Goal: Task Accomplishment & Management: Complete application form

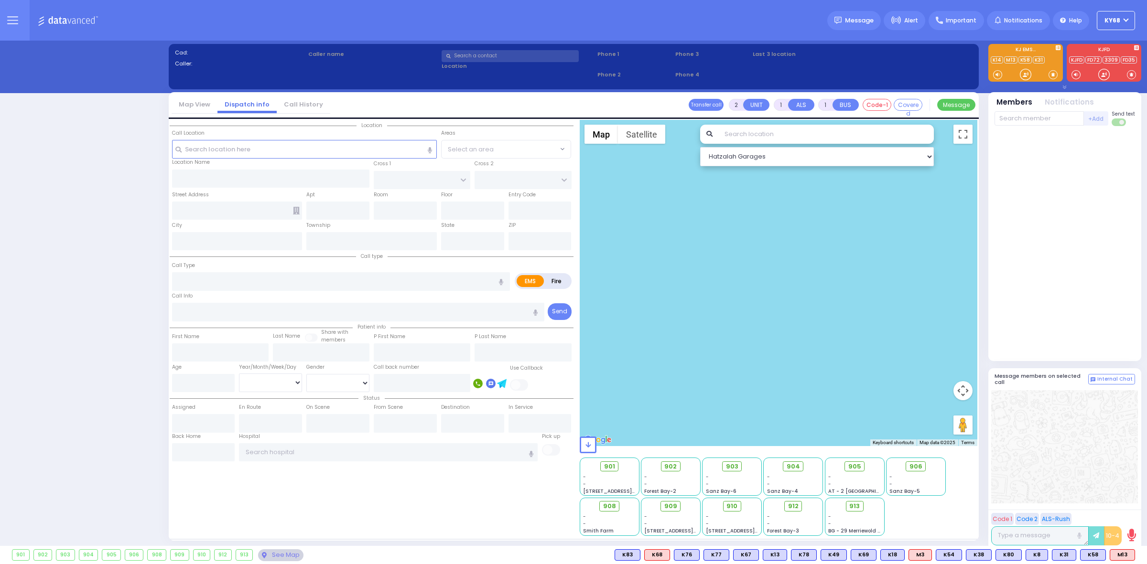
select select "12"
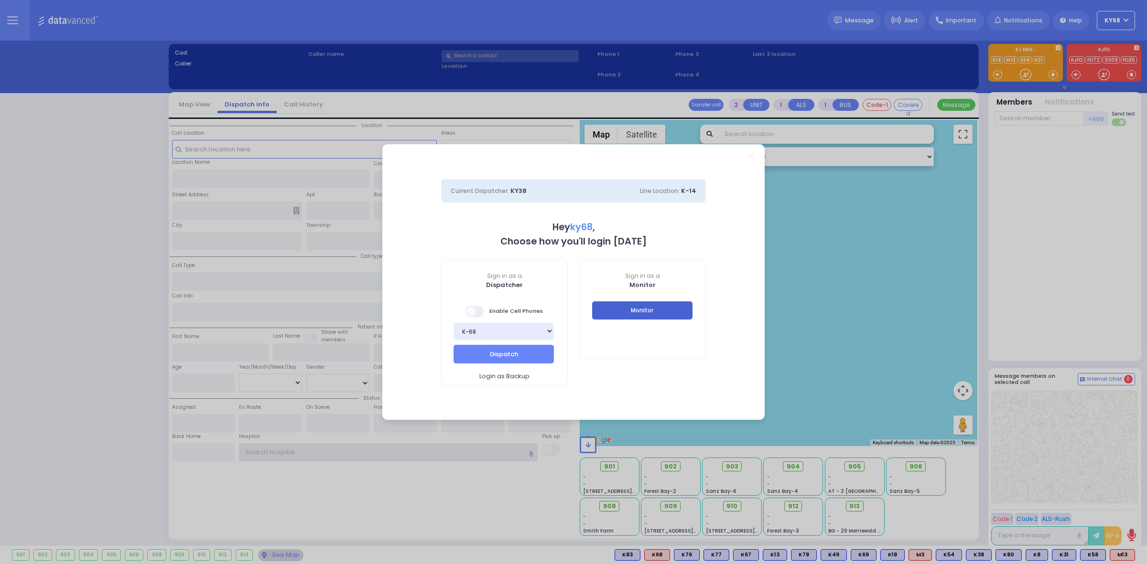
type input "ky68"
click at [660, 316] on button "Monitor" at bounding box center [642, 311] width 100 height 18
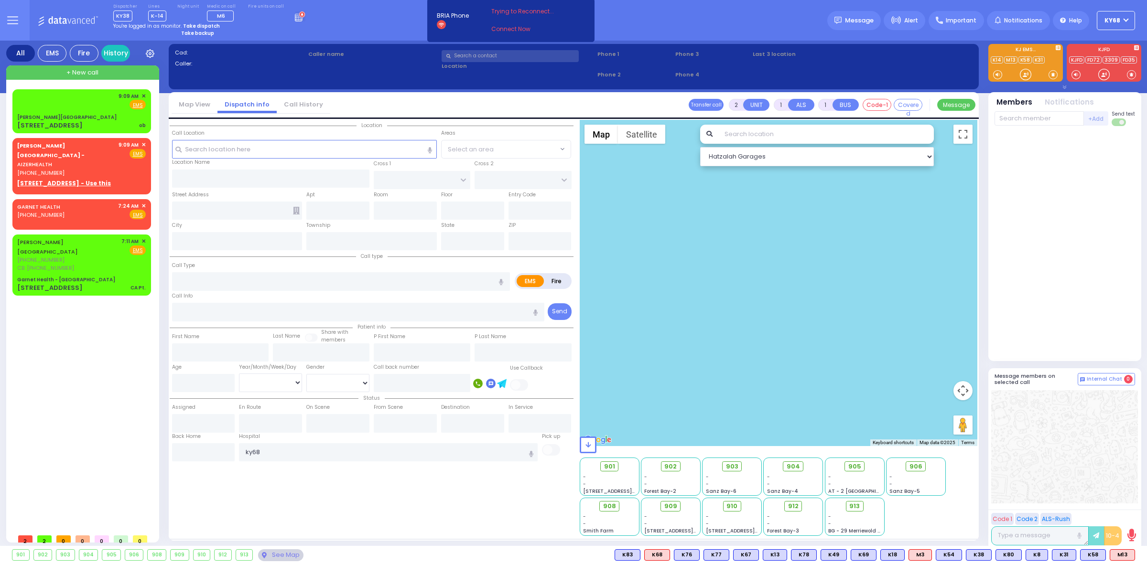
select select
type input "ob"
radio input "true"
select select
type input "09:09"
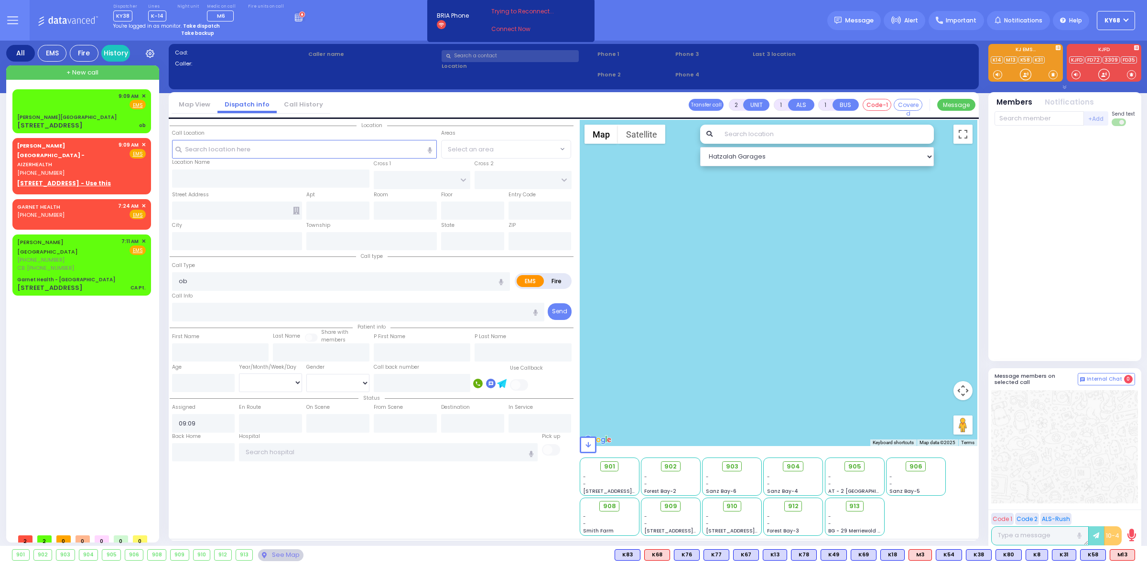
type input "[PERSON_NAME][GEOGRAPHIC_DATA]"
type input "VAN BUREN DR"
type input "CARTER LN"
type input "49 Forest Road"
type input "Kiryas Joel"
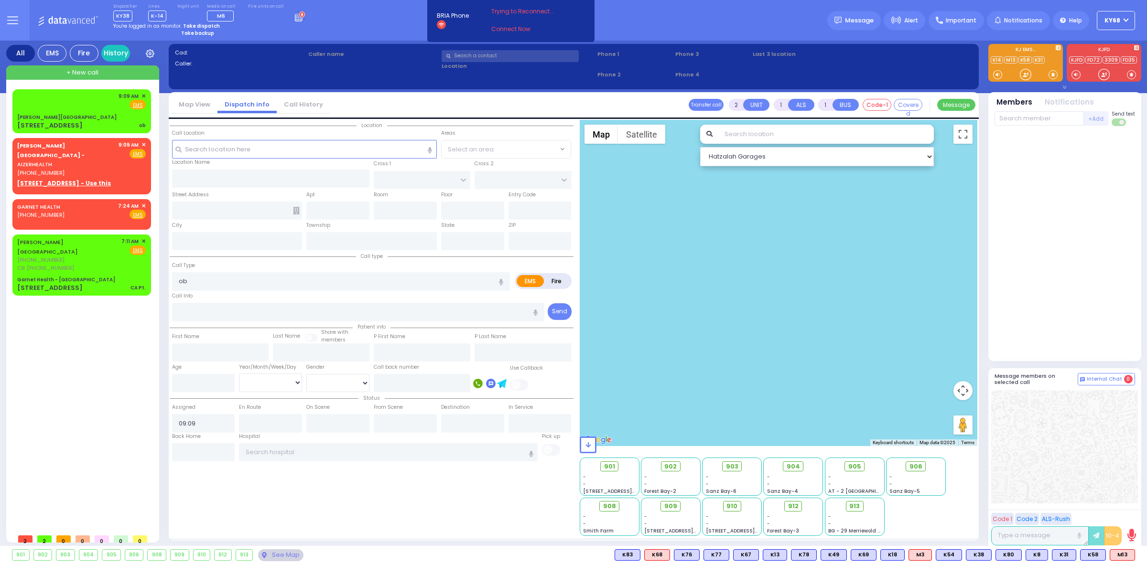
type input "[US_STATE]"
type input "10950"
select select "SECTION 2"
select select "Hatzalah Garages"
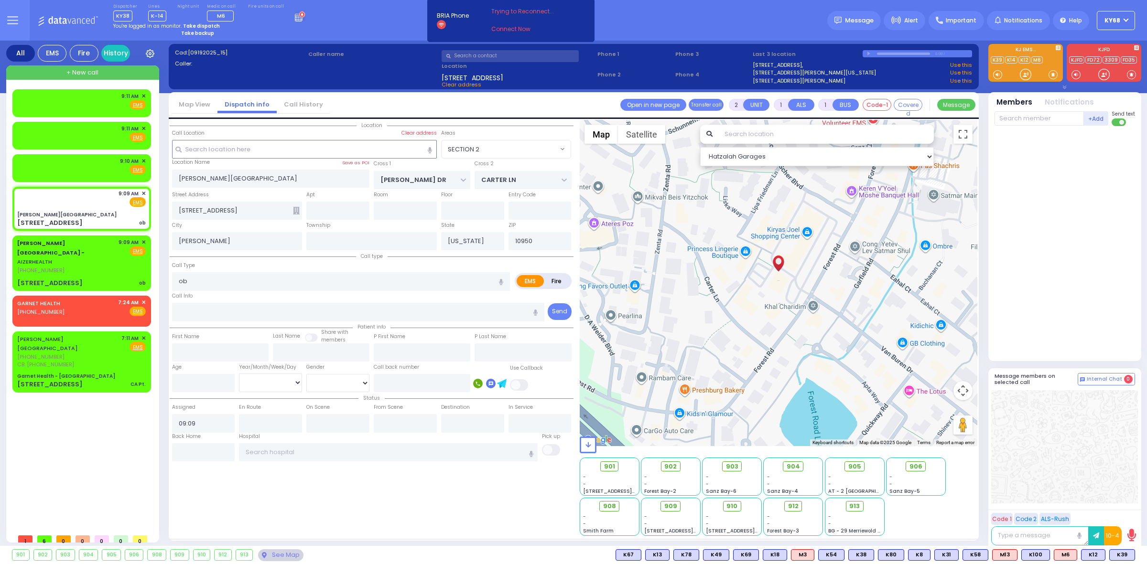
click at [362, 72] on div "Cad: [09192025_15] Caller: Caller name" at bounding box center [573, 71] width 801 height 45
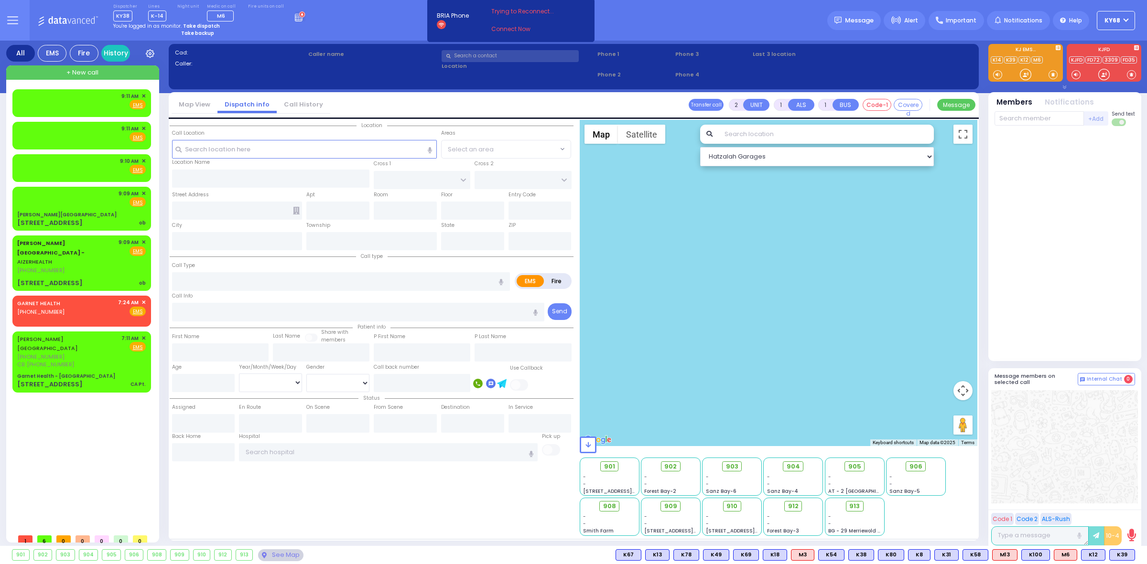
select select
type input "ob"
radio input "true"
select select
type input "09:09"
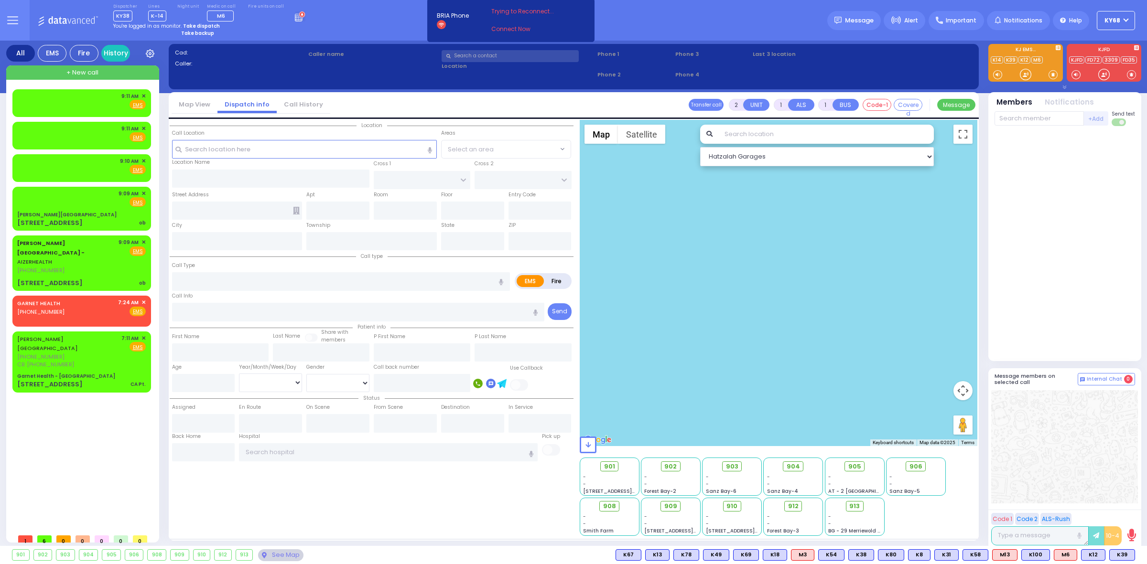
type input "09:13"
select select "Hatzalah Garages"
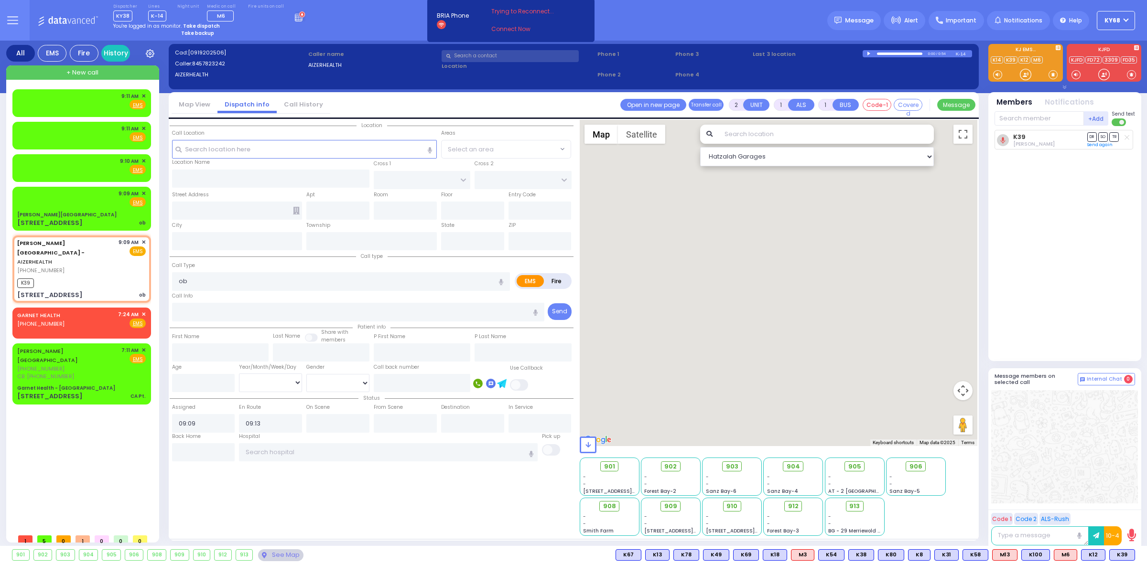
type input "49 Forest Road"
type input "Arncliffe"
type input "New South Wales"
type input "2205"
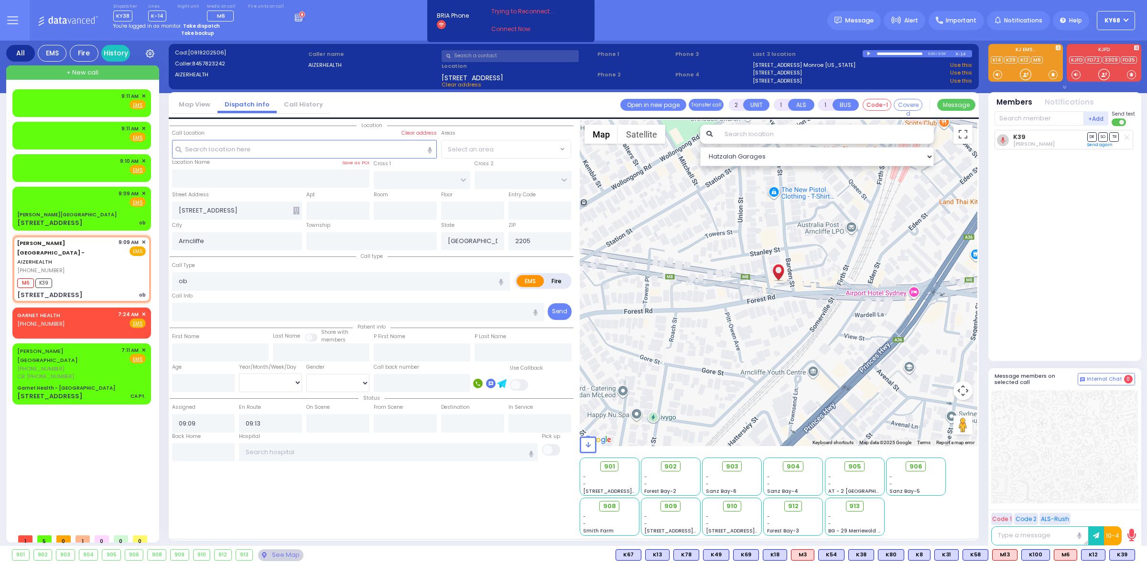
select select
radio input "true"
select select
select select "Hatzalah Garages"
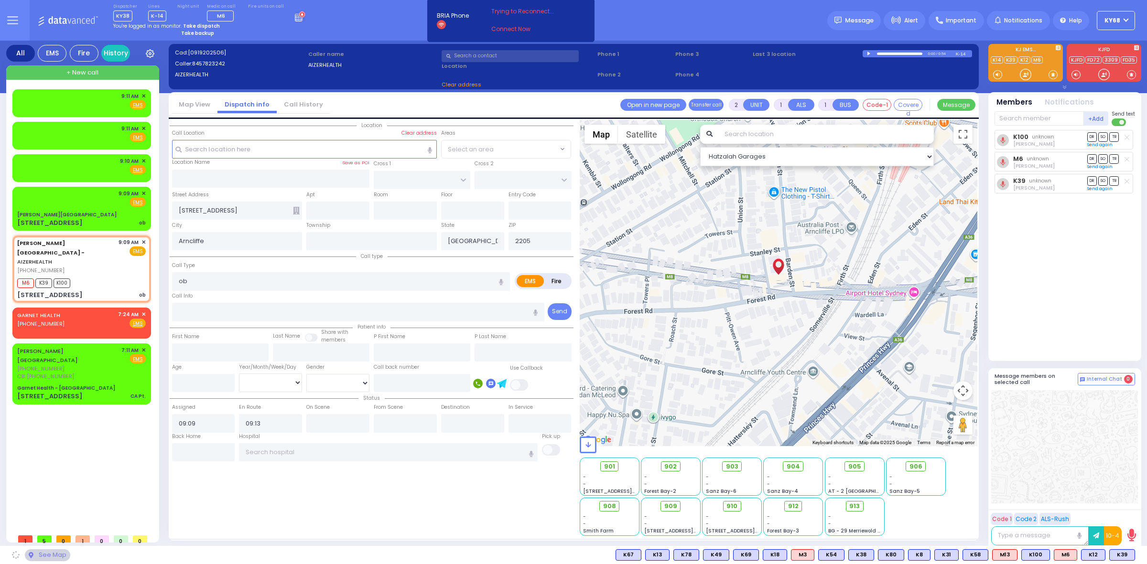
select select
radio input "true"
select select
select select "Hatzalah Garages"
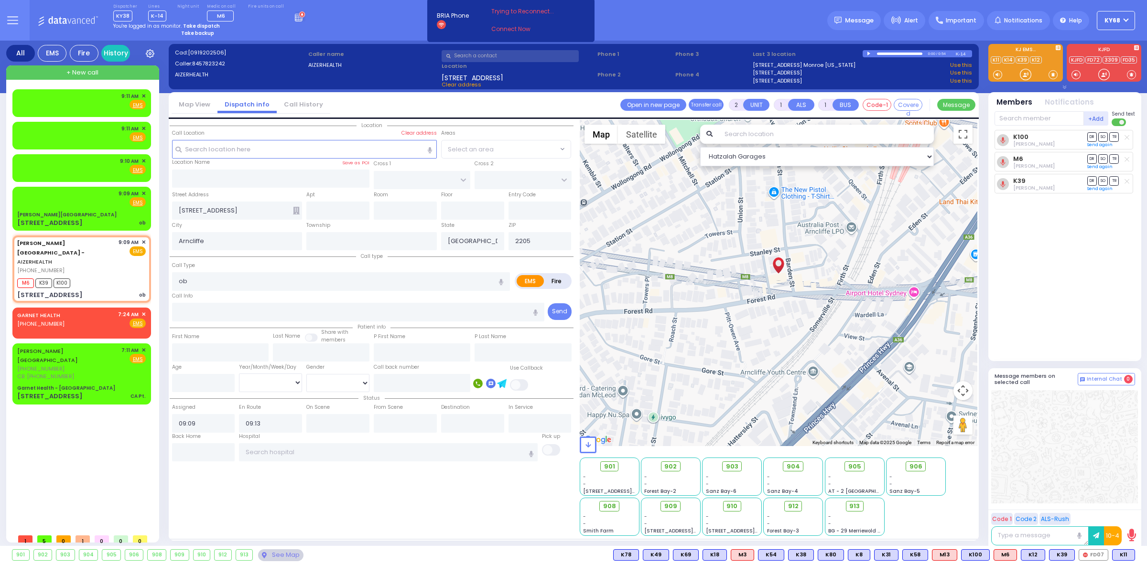
select select
radio input "true"
select select
select select "Hatzalah Garages"
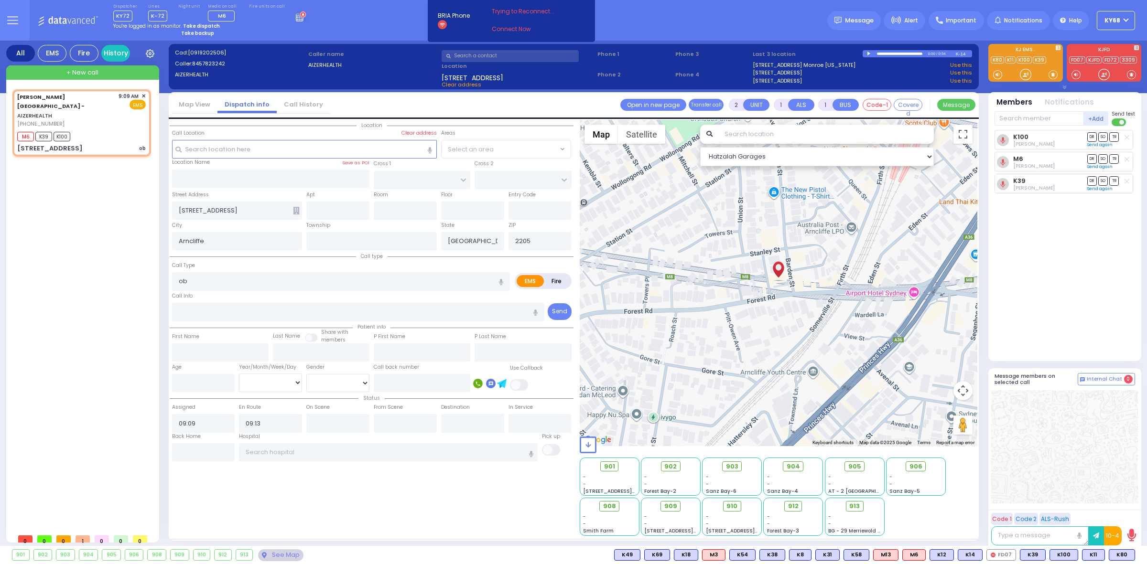
type input "6"
select select
radio input "true"
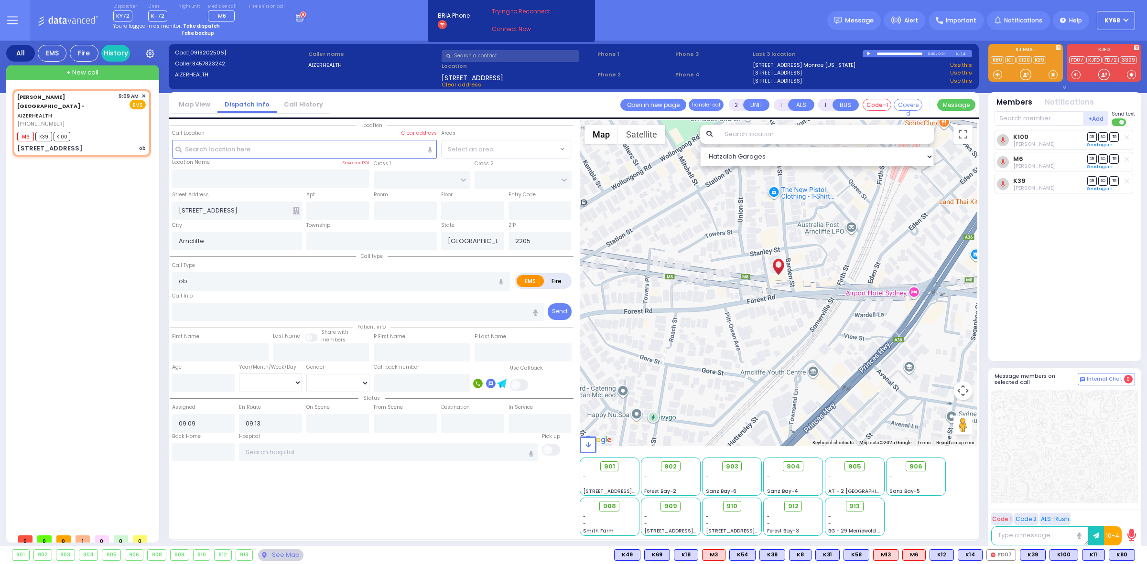
type input "Unknown"
select select "Year"
select select "Hatzalah Garages"
select select
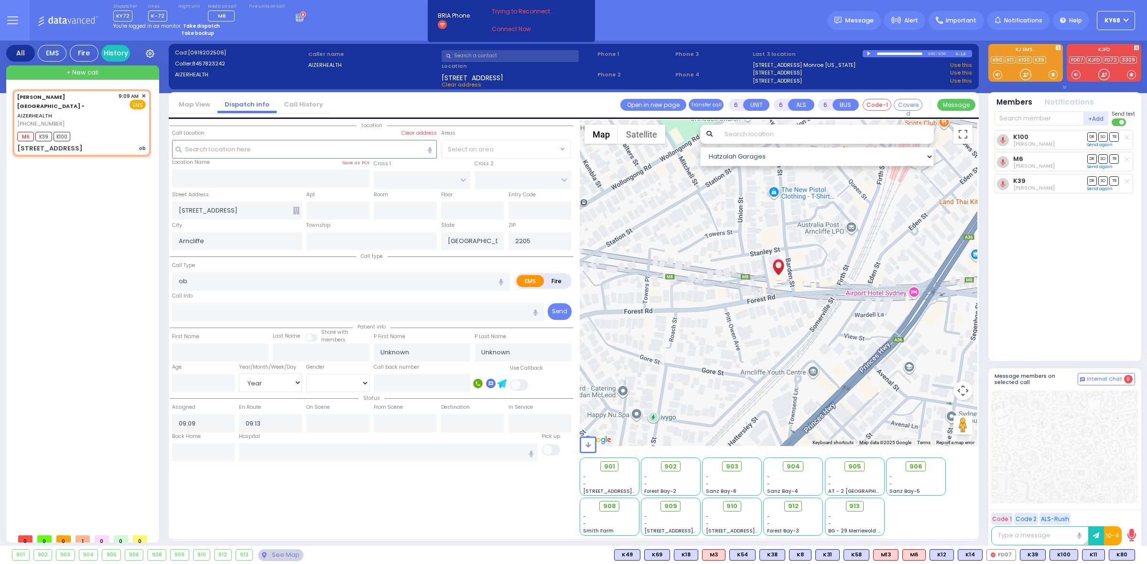
radio input "true"
select select "Year"
select select "Hatzalah Garages"
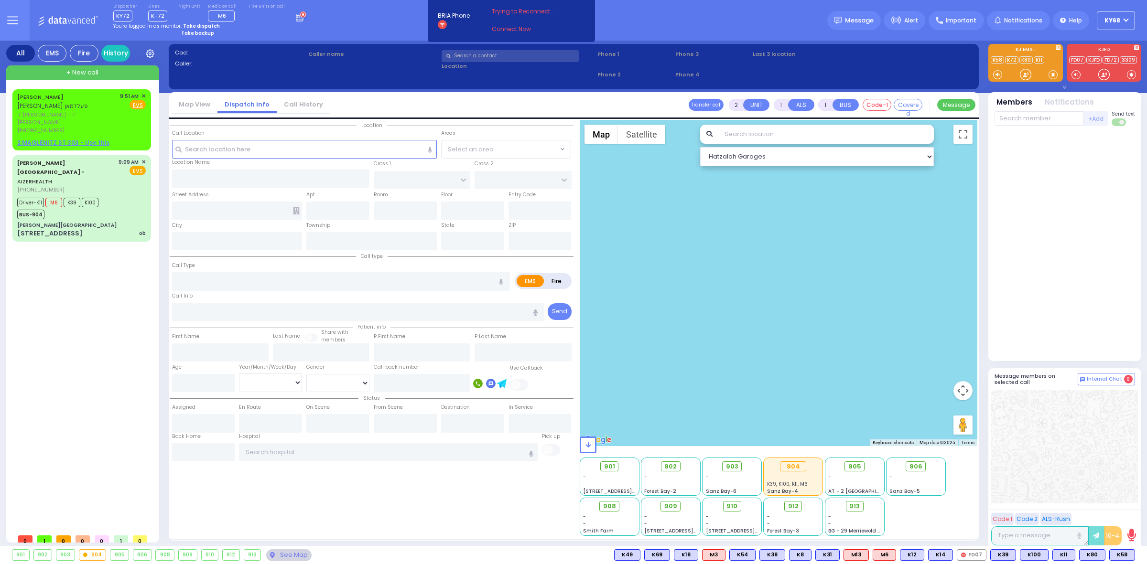
select select
radio input "true"
type input "[PERSON_NAME]"
select select
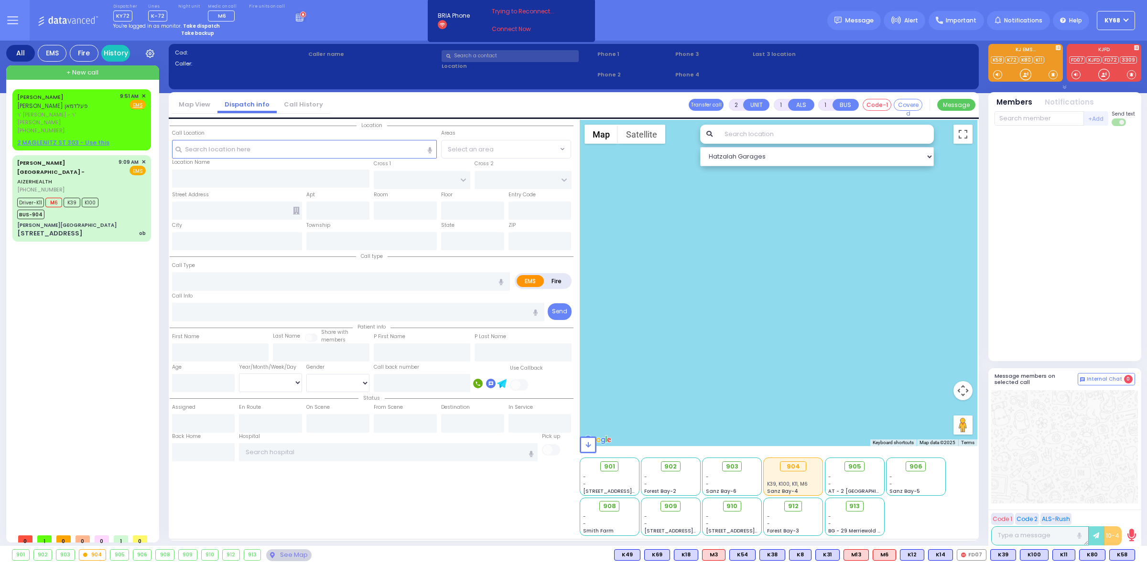
type input "09:51"
select select "Hatzalah Garages"
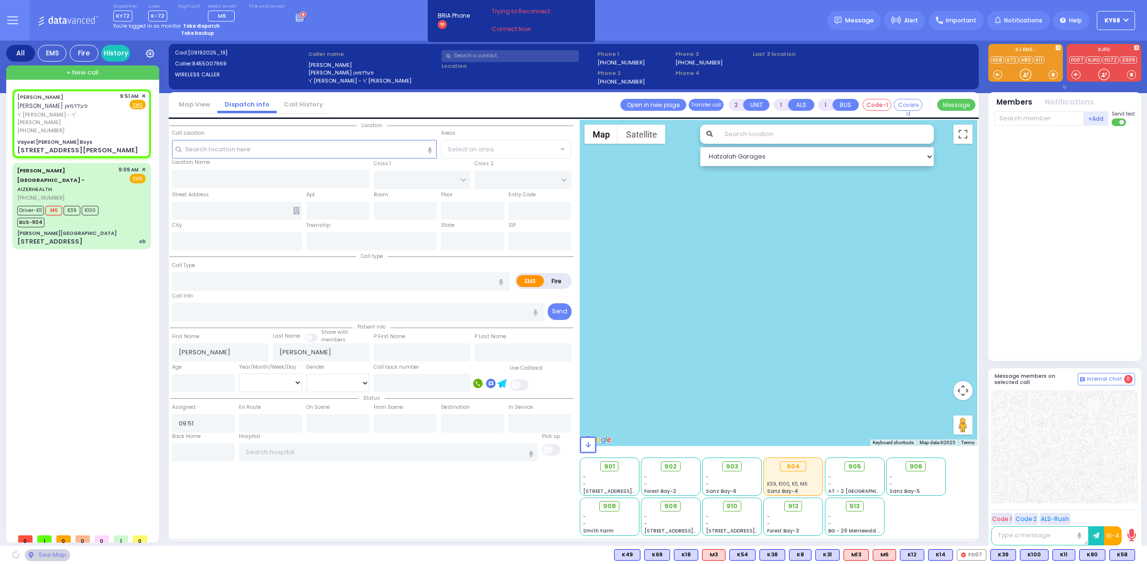
type input "Vayoel [PERSON_NAME] Boys"
type input "OLD COUNTRY RD"
type input "[STREET_ADDRESS][PERSON_NAME]"
type input "Monroe"
type input "[US_STATE]"
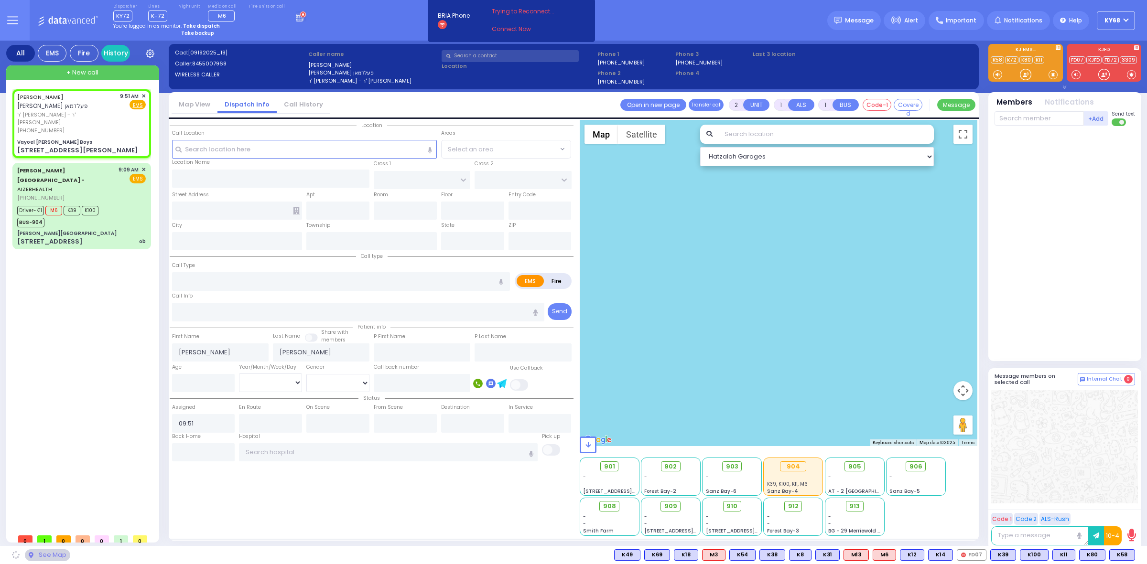
type input "10950"
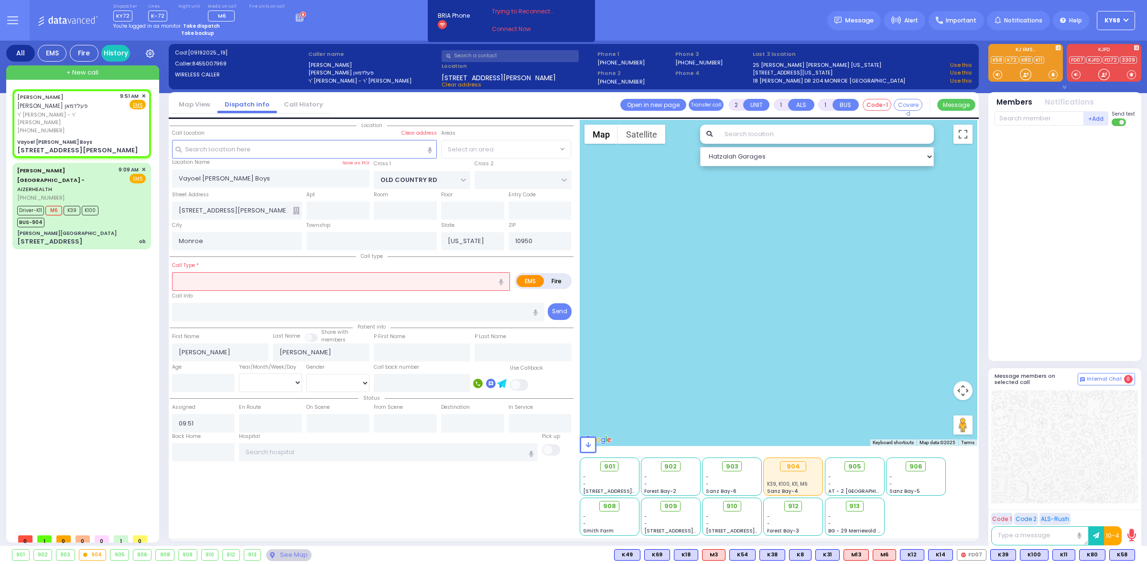
select select "MONROE"
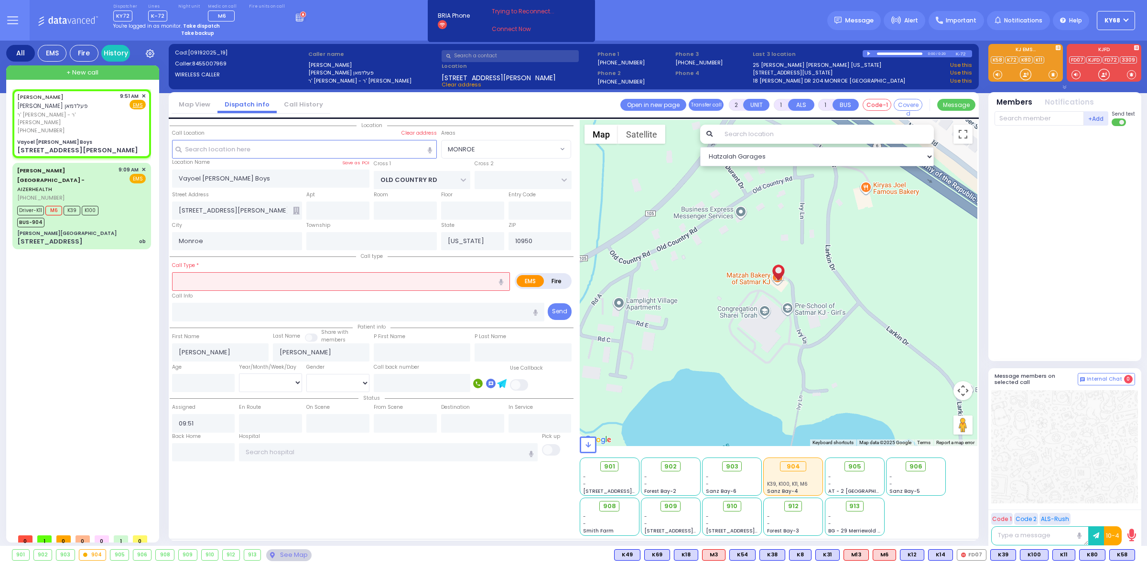
select select
type input "al"
radio input "true"
select select
select select "Hatzalah Garages"
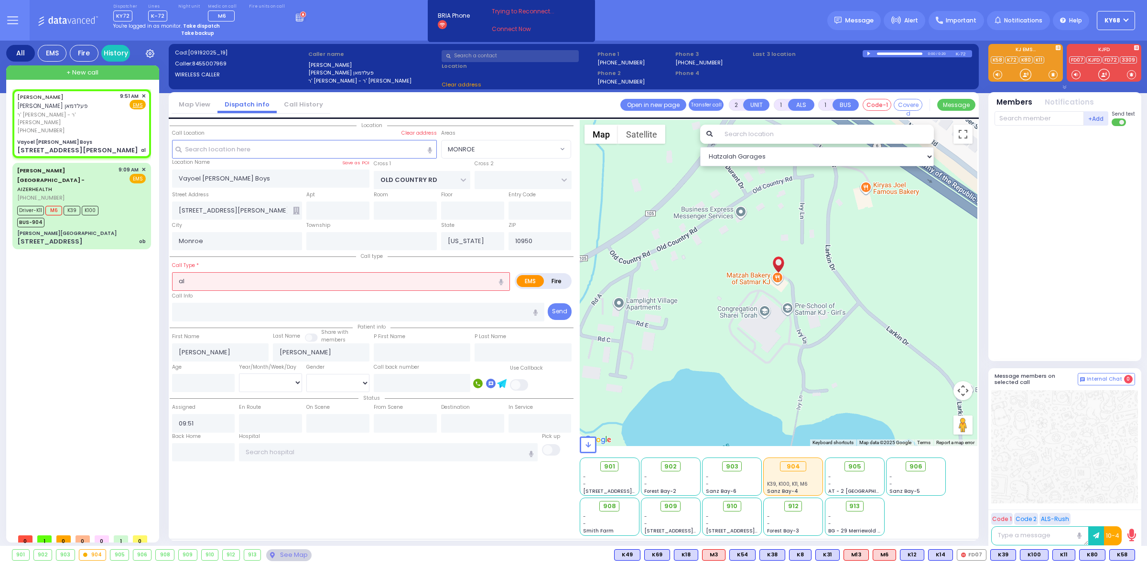
select select "MONROE"
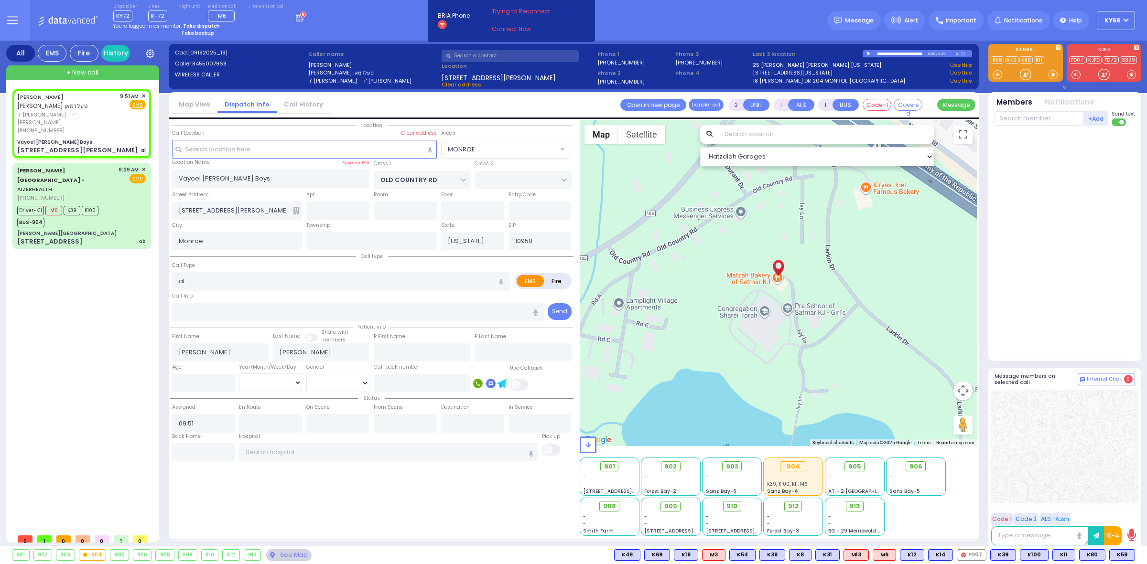
select select
radio input "true"
select select
select select "MONROE"
select select "Hatzalah Garages"
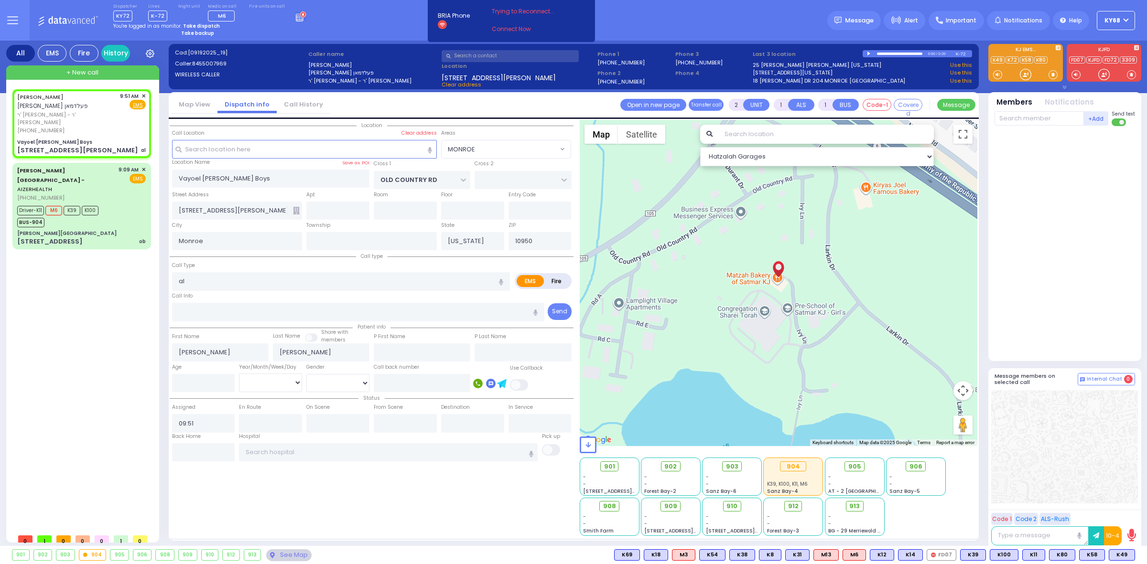
select select
type input "a"
radio input "true"
select select
select select "MONROE"
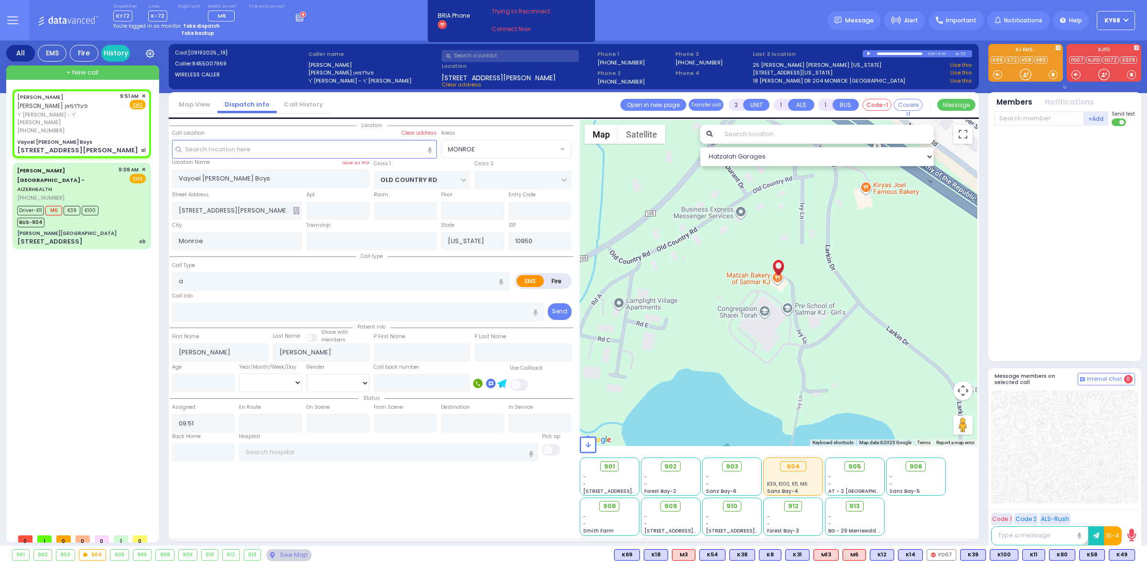
select select "Hatzalah Garages"
select select
radio input "true"
select select
select select "Hatzalah Garages"
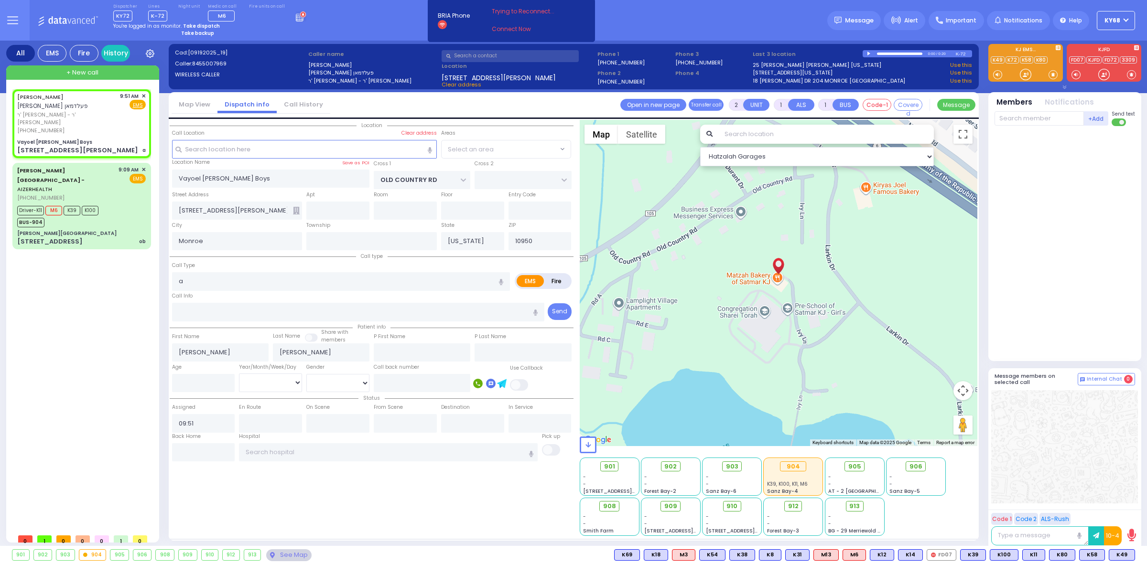
select select "MONROE"
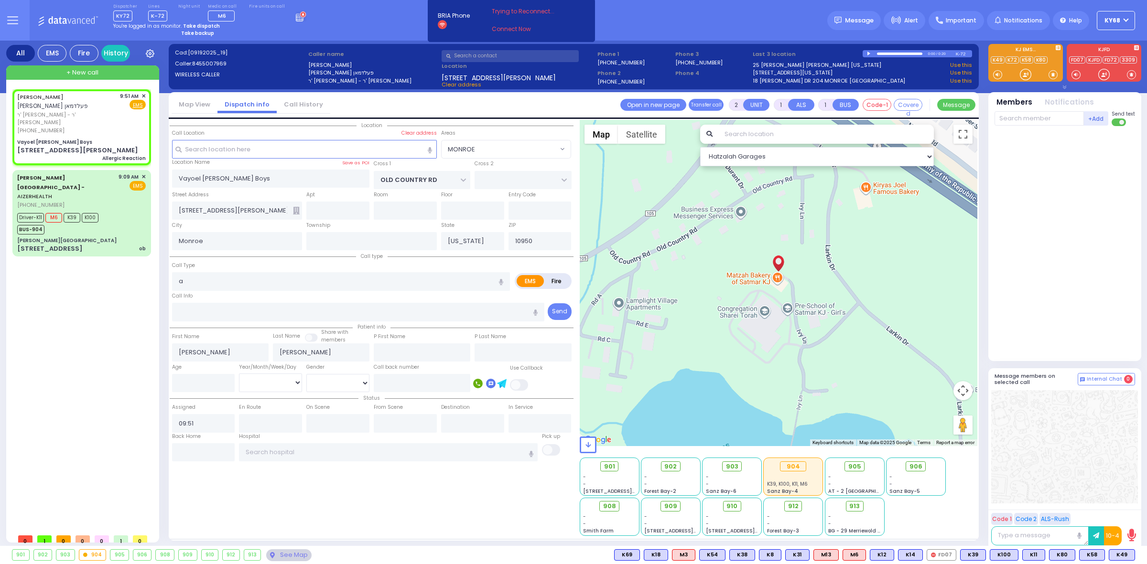
select select
type input "Allergic Reaction"
radio input "true"
select select
select select "MONROE"
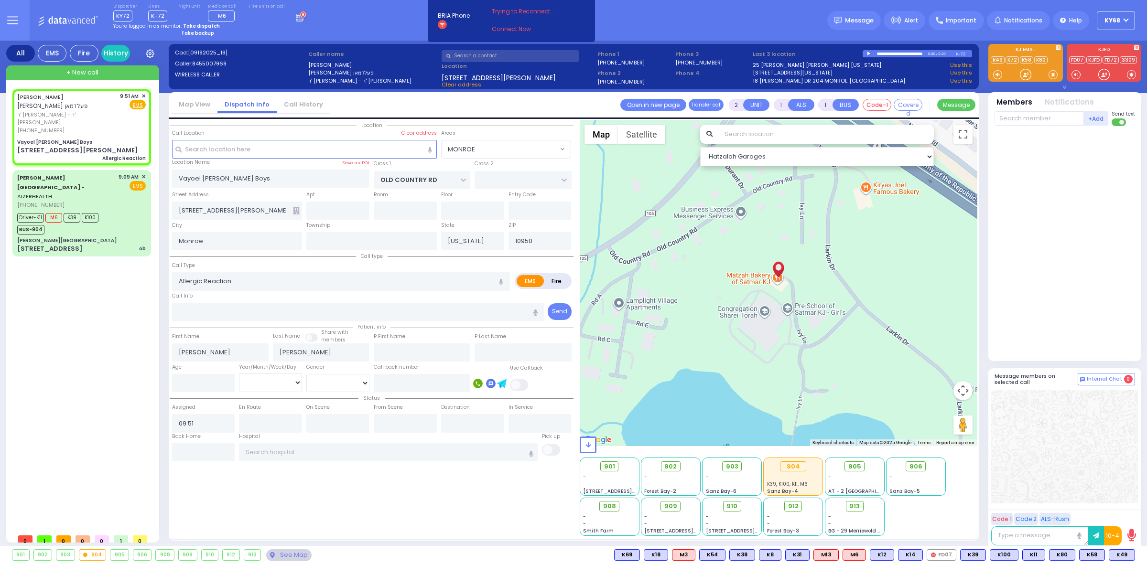
select select "Hatzalah Garages"
select select
radio input "true"
select select
select select "Hatzalah Garages"
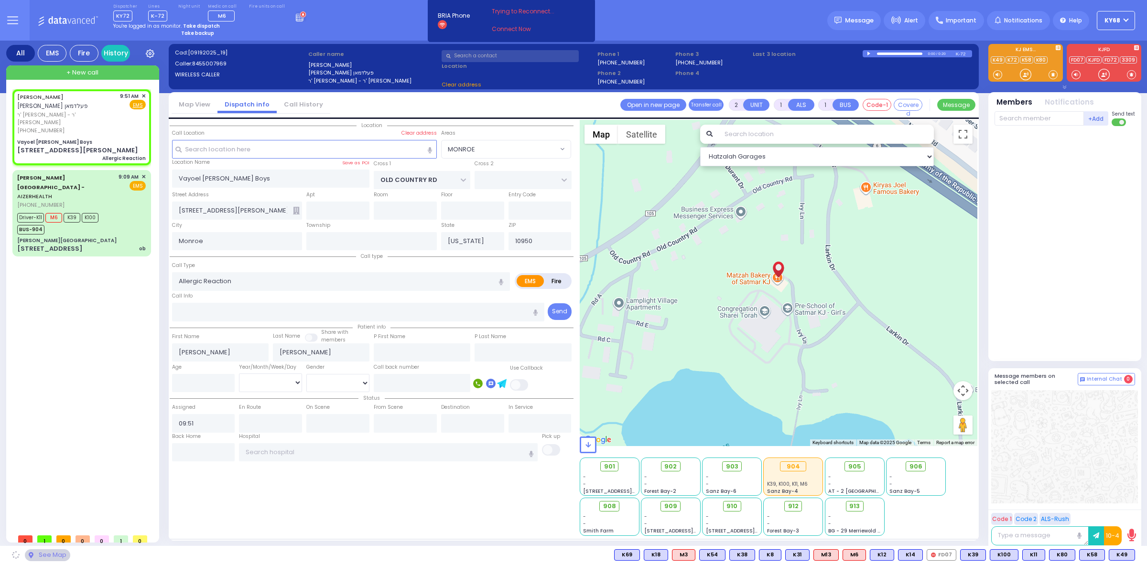
select select "MONROE"
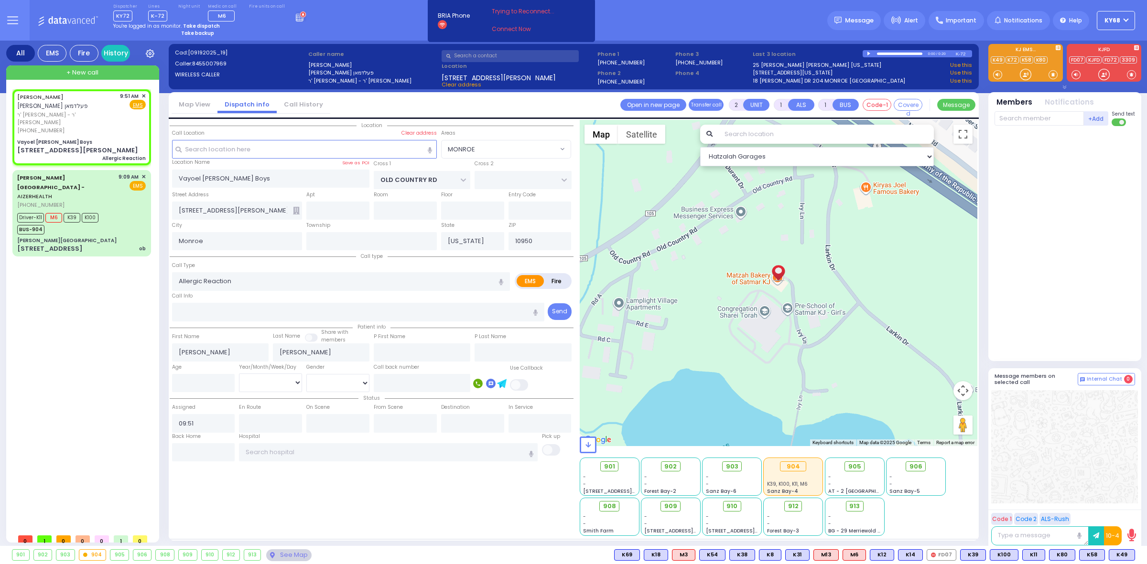
select select
radio input "true"
select select
type input "09:52"
select select "MONROE"
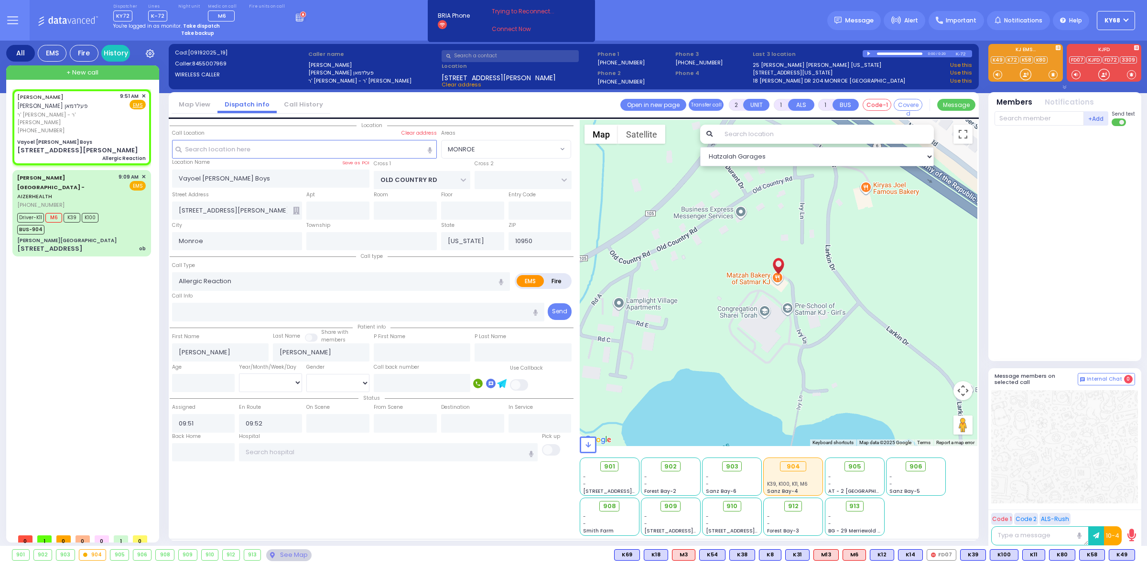
select select "Hatzalah Garages"
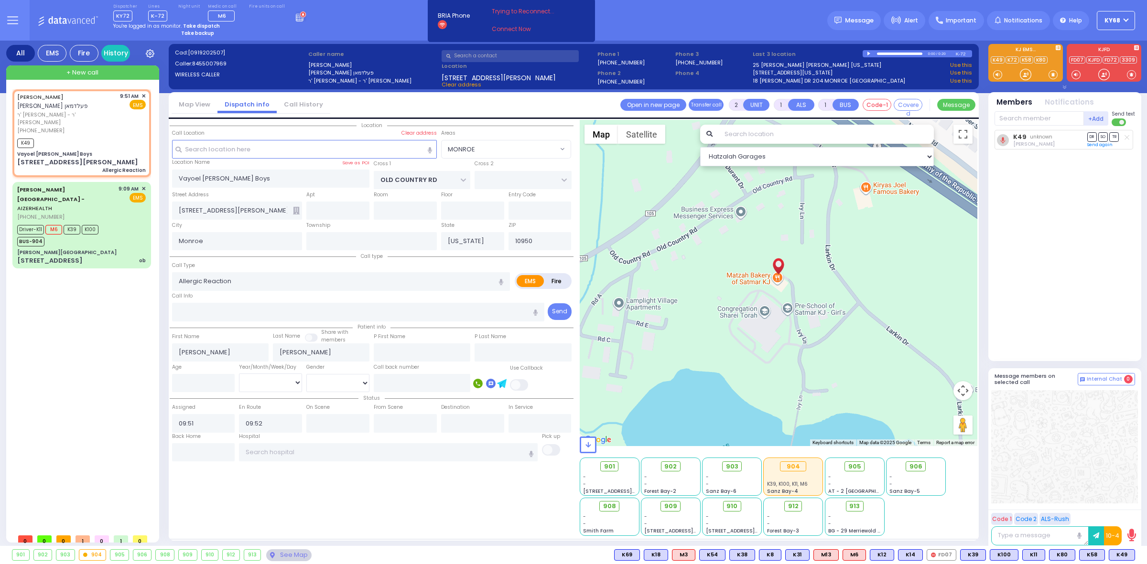
select select
radio input "true"
select select
select select "Hatzalah Garages"
select select "MONROE"
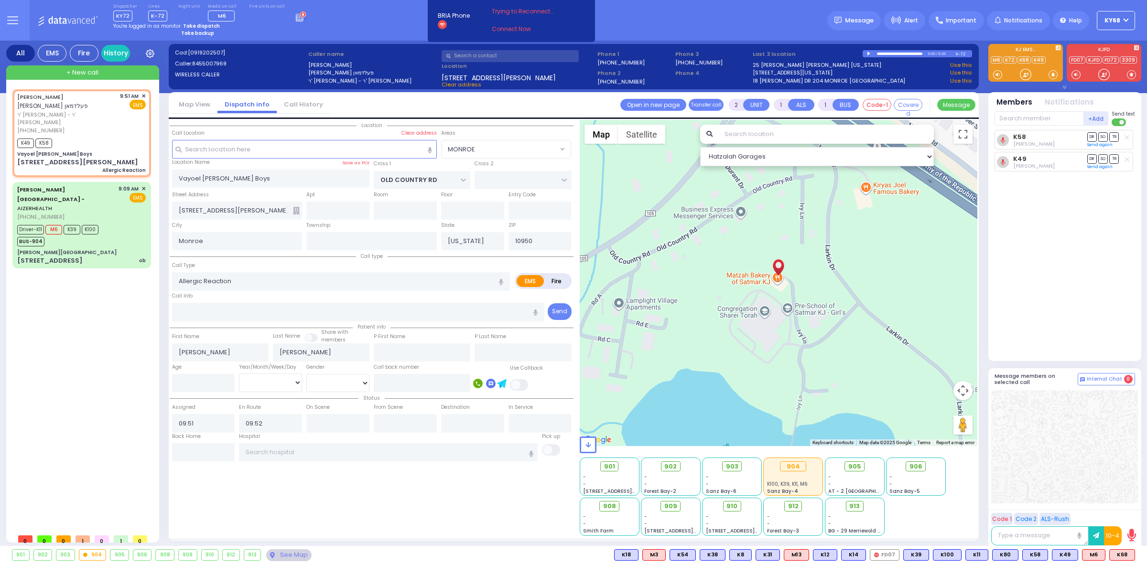
select select
radio input "true"
select select
radio input "true"
select select
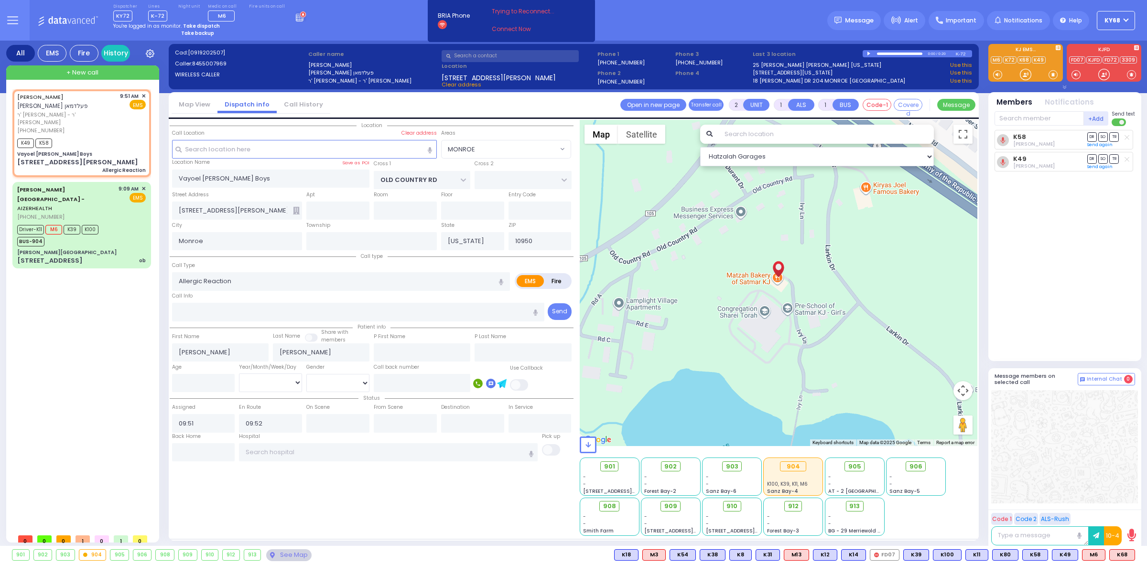
radio input "true"
select select
select select "MONROE"
select select "Hatzalah Garages"
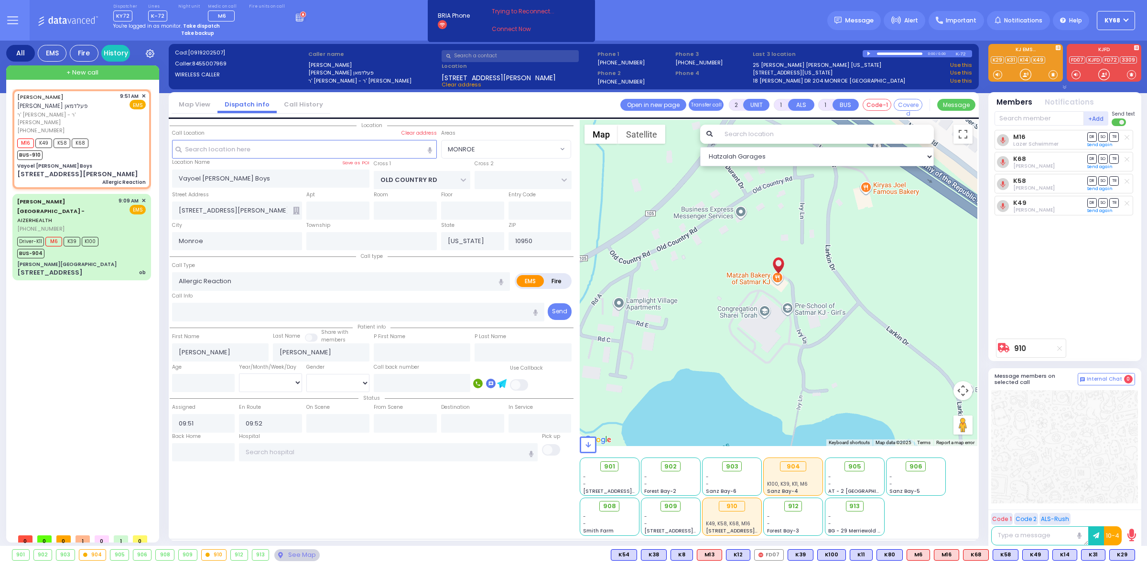
type input "6"
select select
radio input "true"
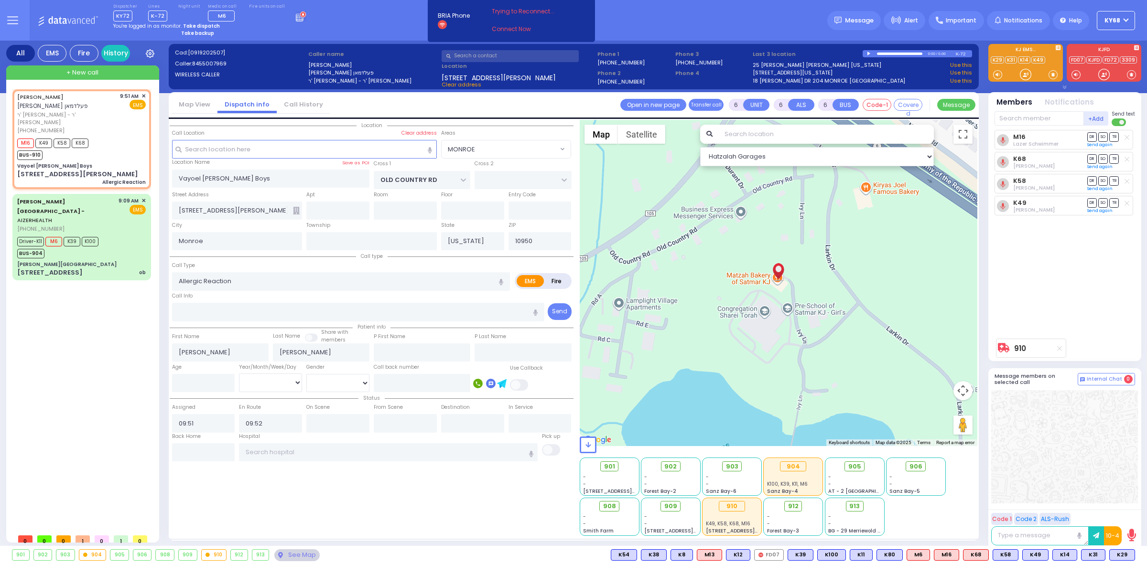
type input "Unknown"
select select "Year"
radio input "true"
select select "Year"
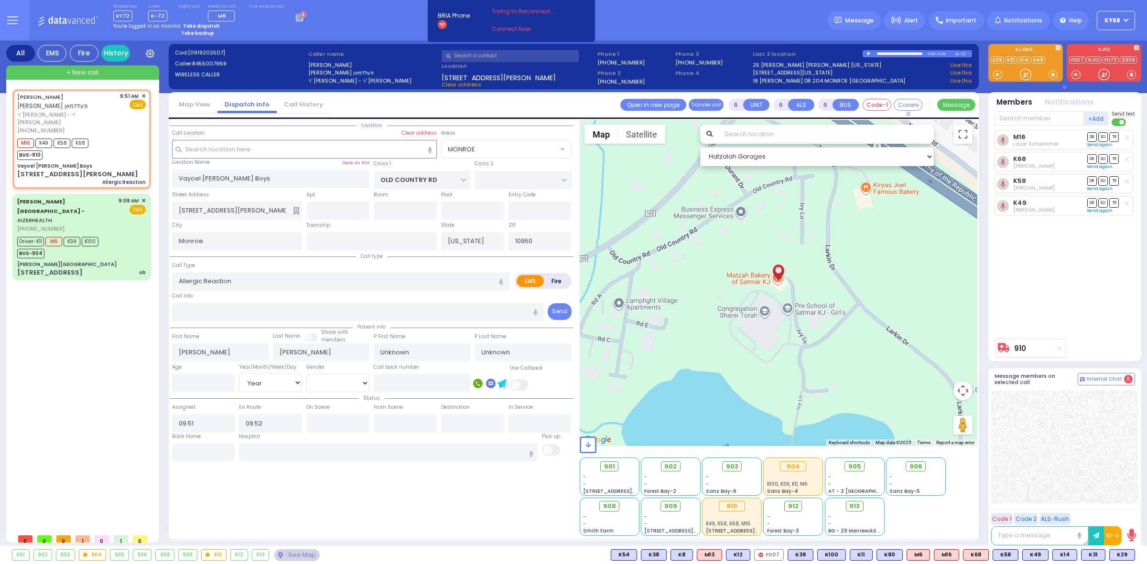
type input "09:55"
type input "10:08"
type input "10:35"
type input "11:00"
radio input "true"
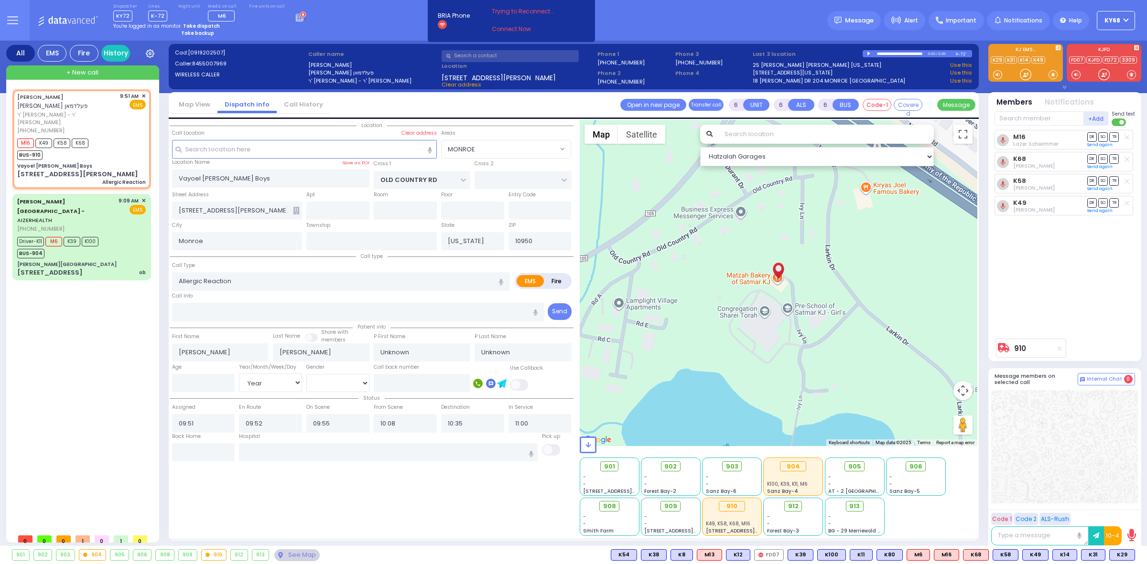
select select "Year"
radio input "true"
select select "Year"
select select "MONROE"
select select "Hatzalah Garages"
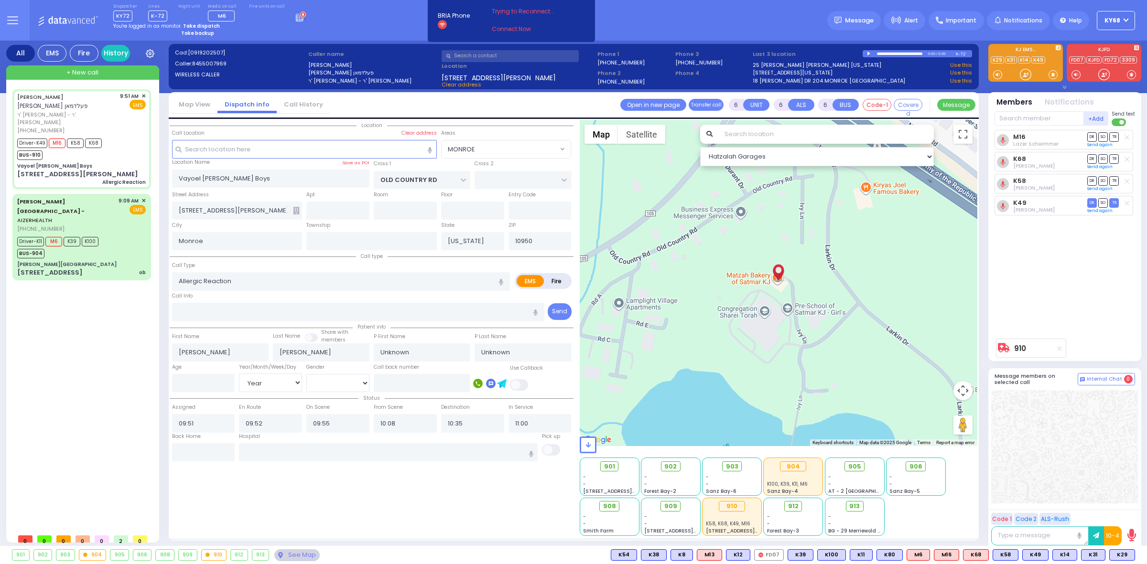
select select
radio input "true"
type input "[DEMOGRAPHIC_DATA]"
type input "Weisz"
type input "7"
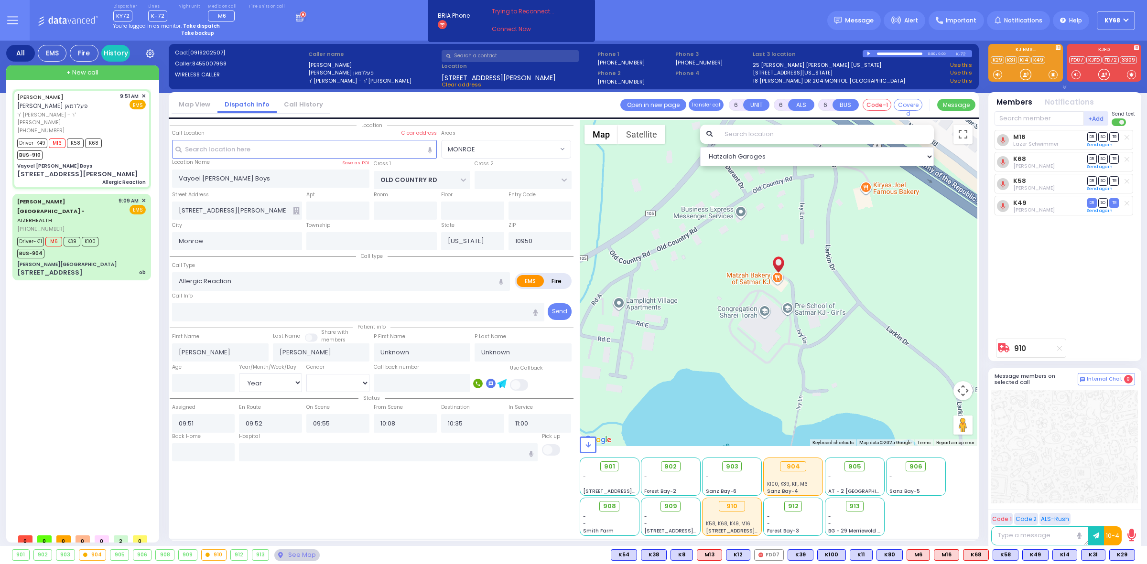
select select "Year"
select select "[DEMOGRAPHIC_DATA]"
select select "MONROE"
select select "Hatzalah Garages"
select select
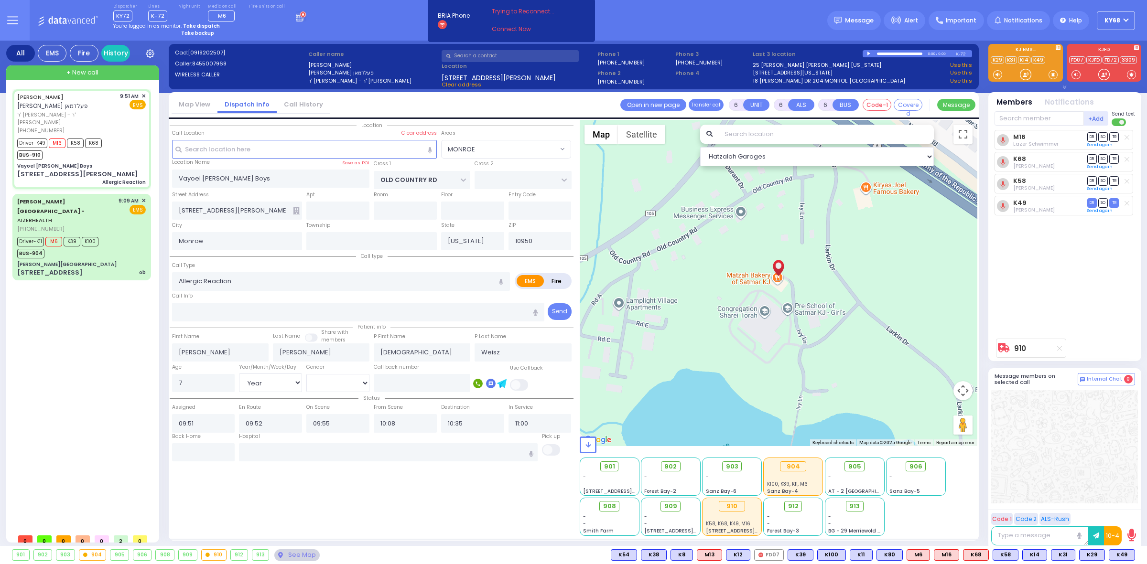
radio input "true"
select select "Year"
select select "[DEMOGRAPHIC_DATA]"
select select "MONROE"
select select "Hatzalah Garages"
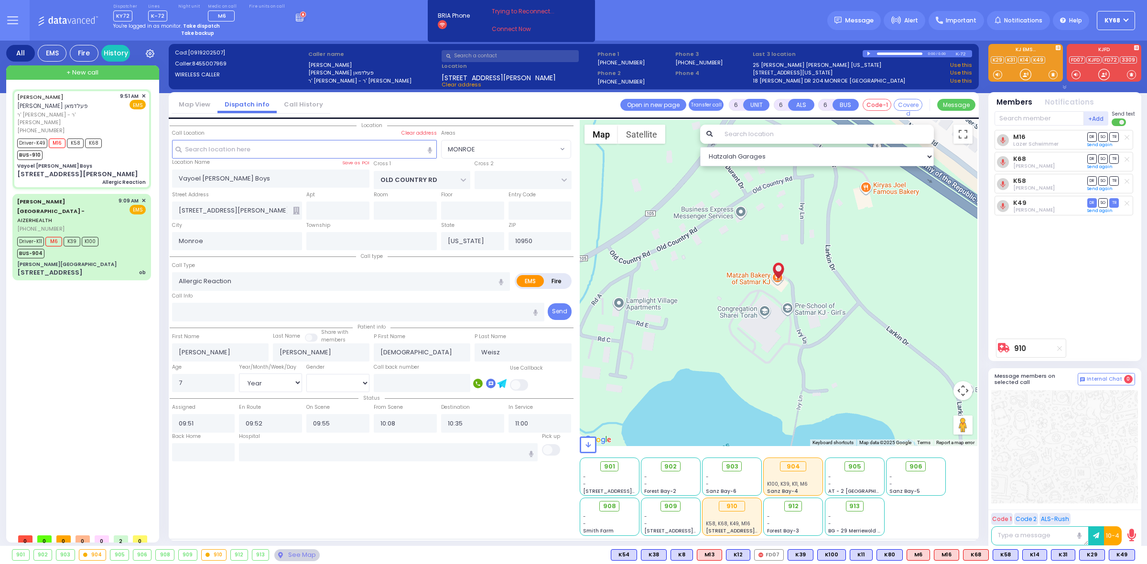
select select
radio input "true"
select select "Year"
select select "[DEMOGRAPHIC_DATA]"
type input "[GEOGRAPHIC_DATA] [STREET_ADDRESS]"
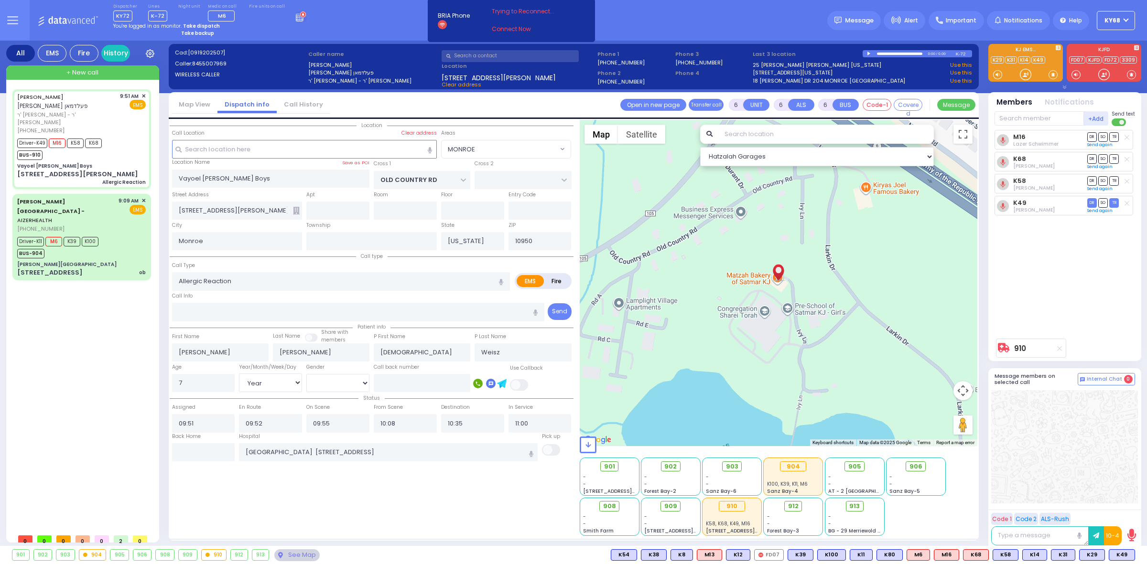
radio input "true"
select select "Year"
select select "[DEMOGRAPHIC_DATA]"
select select
select select "Hatzalah Garages"
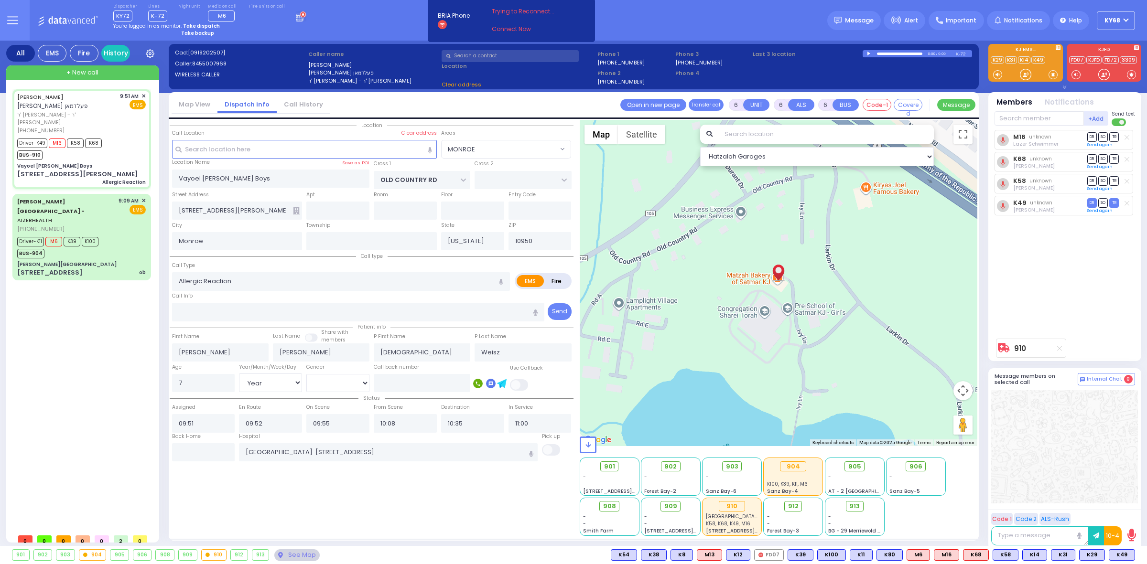
select select "MONROE"
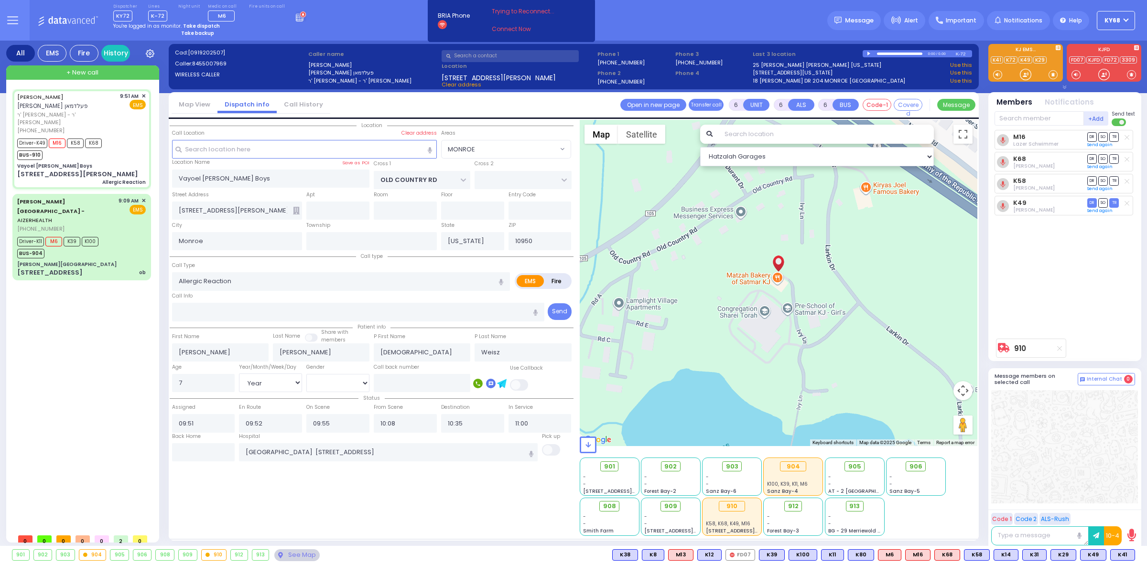
select select
radio input "true"
select select "Year"
select select "[DEMOGRAPHIC_DATA]"
